Goal: Task Accomplishment & Management: Complete application form

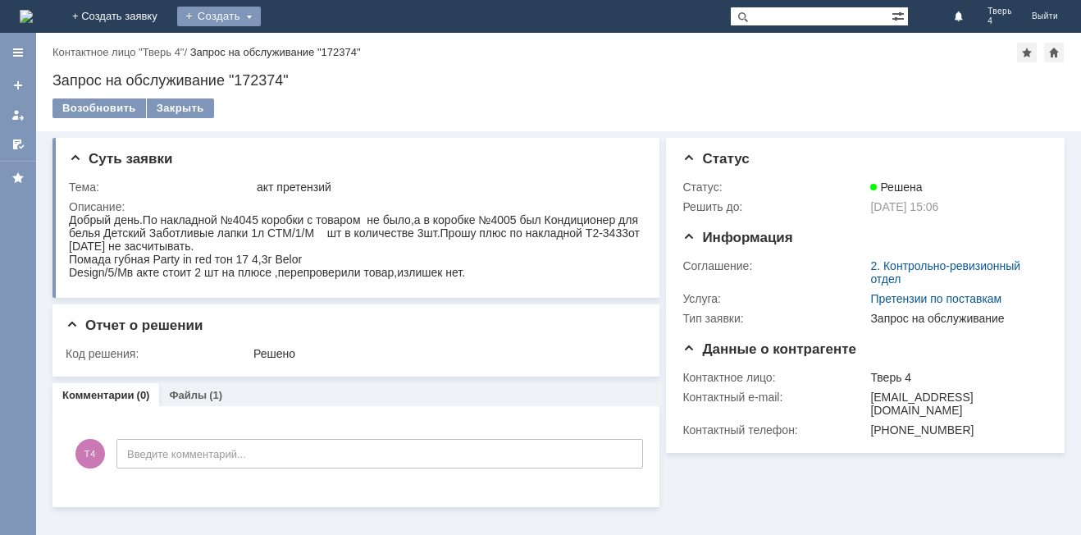
click at [261, 16] on div "Создать" at bounding box center [219, 17] width 84 height 20
click at [305, 45] on link "Заявка" at bounding box center [242, 49] width 125 height 20
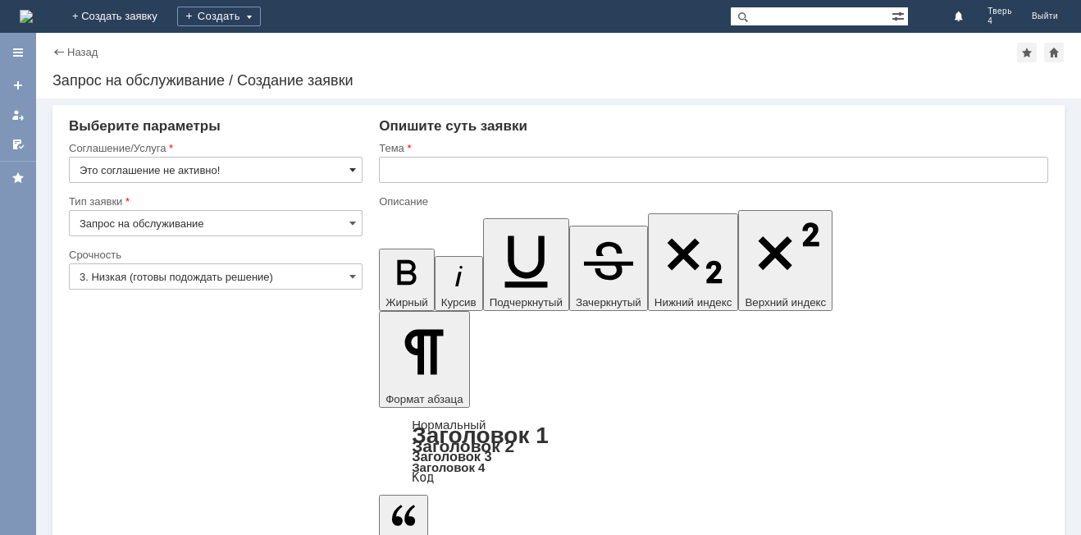
click at [353, 167] on span at bounding box center [352, 169] width 7 height 13
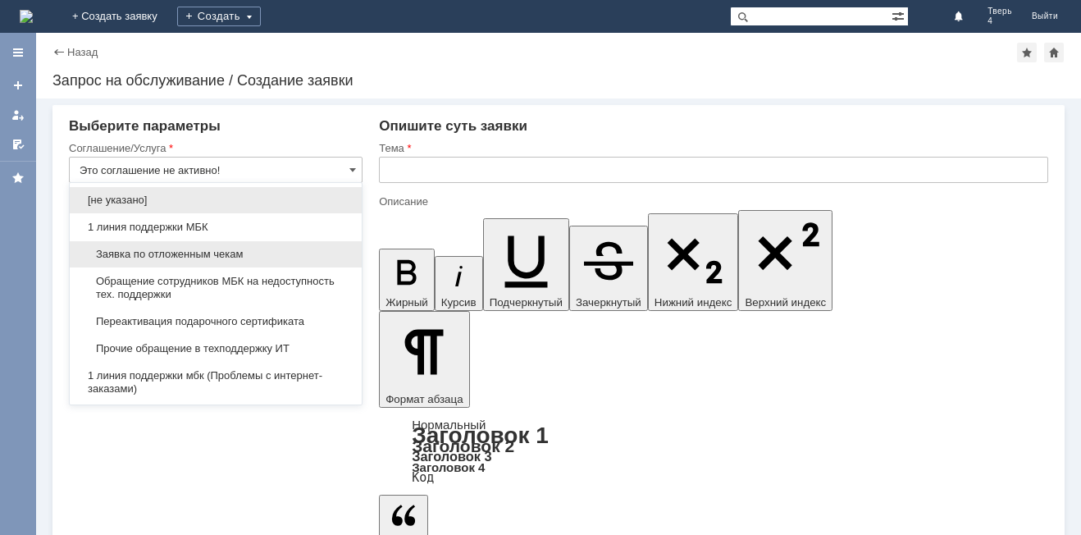
click at [169, 252] on span "Заявка по отложенным чекам" at bounding box center [216, 254] width 272 height 13
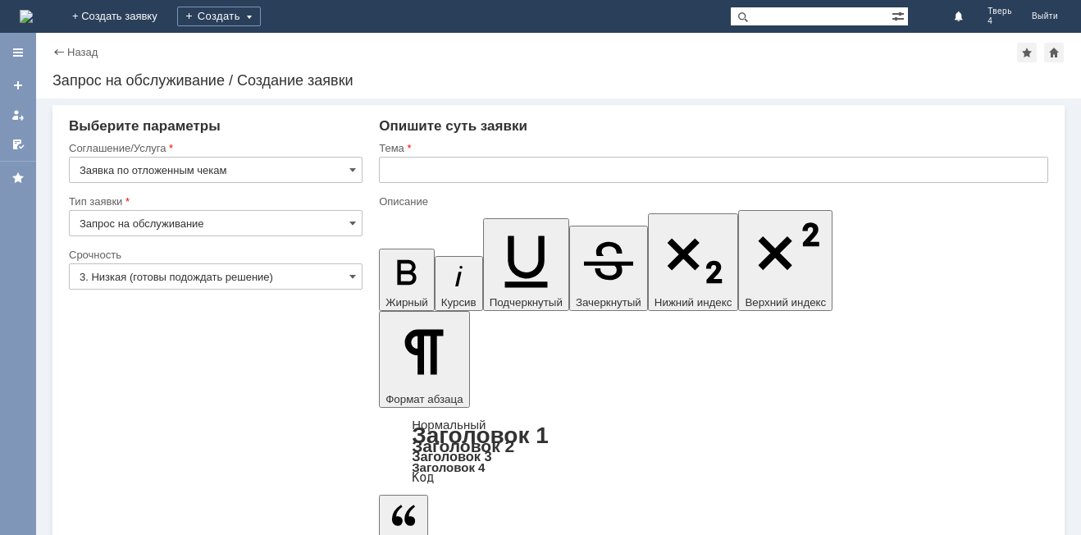
type input "Заявка по отложенным чекам"
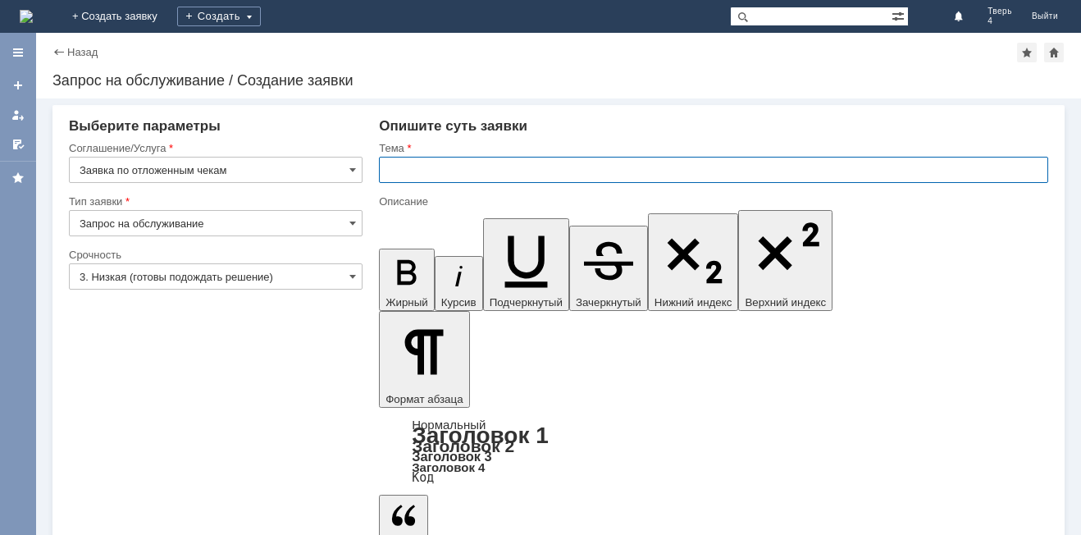
click at [406, 171] on input "text" at bounding box center [713, 170] width 669 height 26
type input "отложенные чеки"
drag, startPoint x: 769, startPoint y: 4621, endPoint x: 389, endPoint y: 4386, distance: 446.6
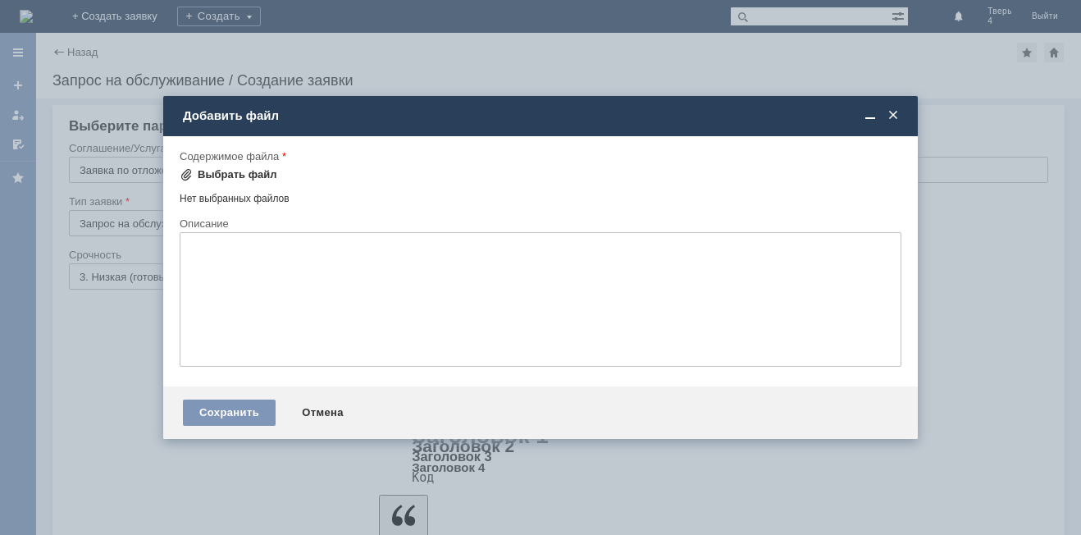
click at [186, 172] on span at bounding box center [186, 174] width 13 height 13
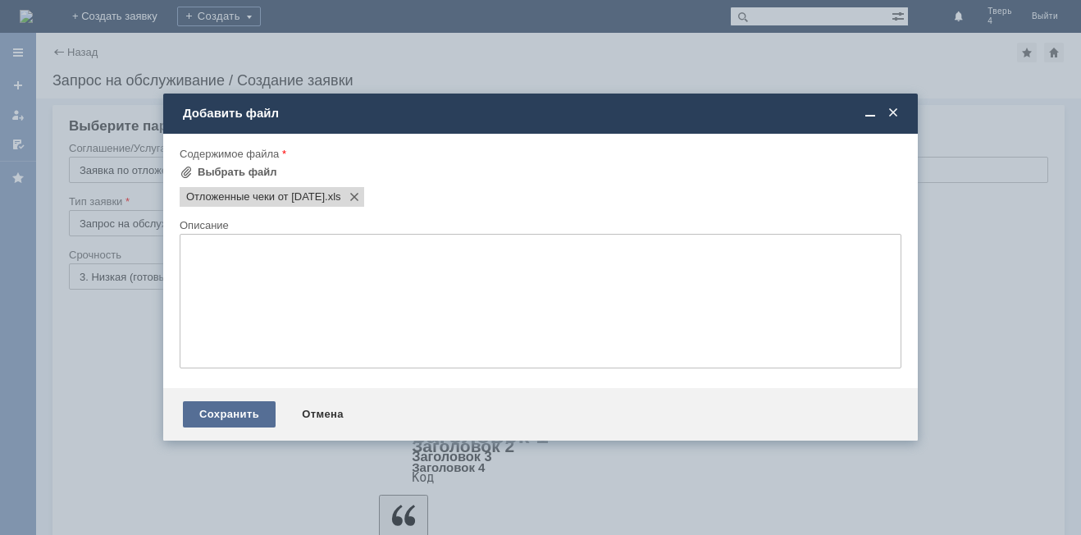
click at [222, 407] on div "Сохранить" at bounding box center [229, 414] width 93 height 26
